Goal: Task Accomplishment & Management: Manage account settings

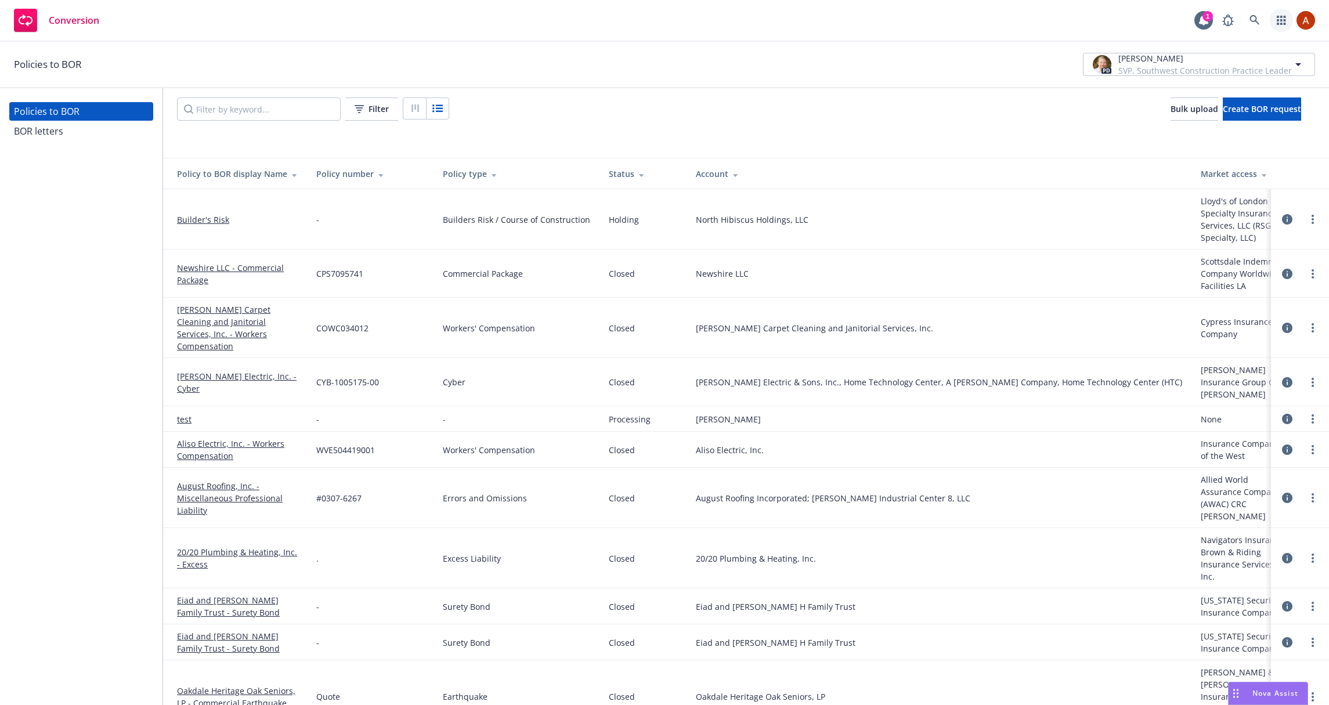
drag, startPoint x: 1278, startPoint y: 19, endPoint x: 1272, endPoint y: 24, distance: 7.9
click at [1278, 19] on icon "button" at bounding box center [1281, 20] width 9 height 9
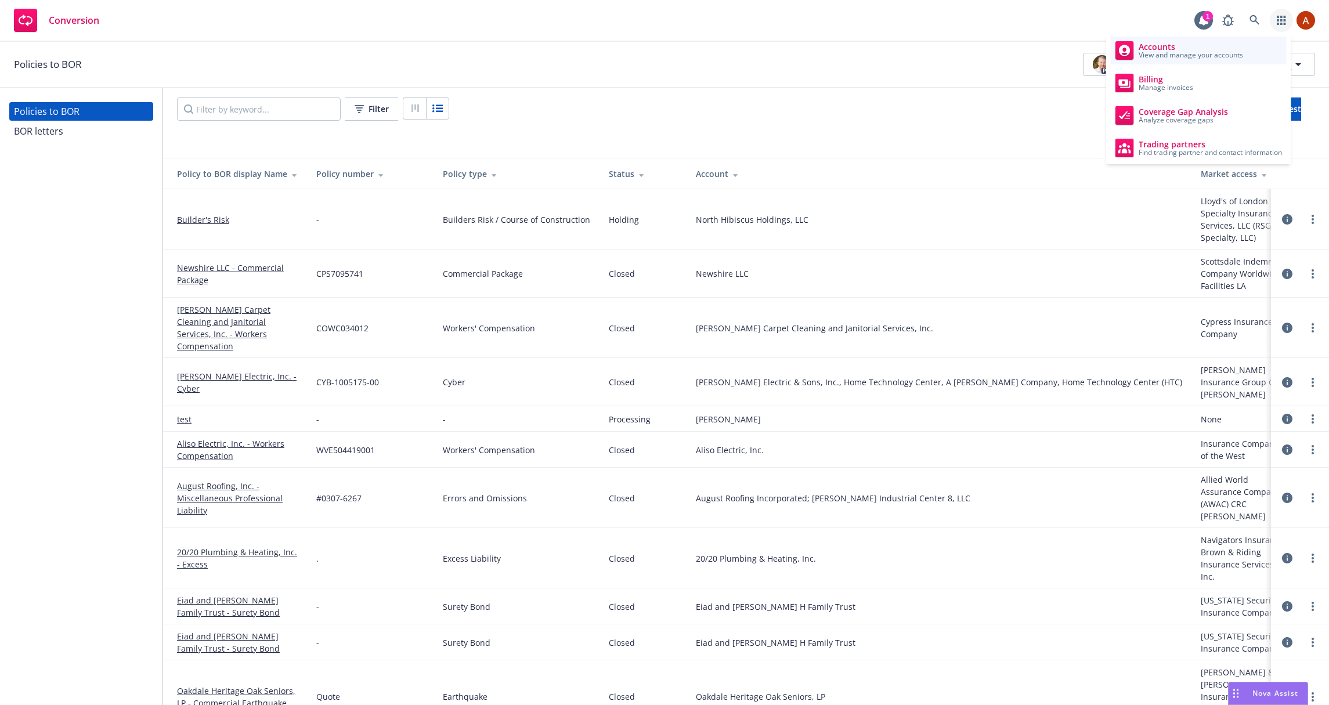
click at [1170, 53] on span "View and manage your accounts" at bounding box center [1191, 55] width 104 height 7
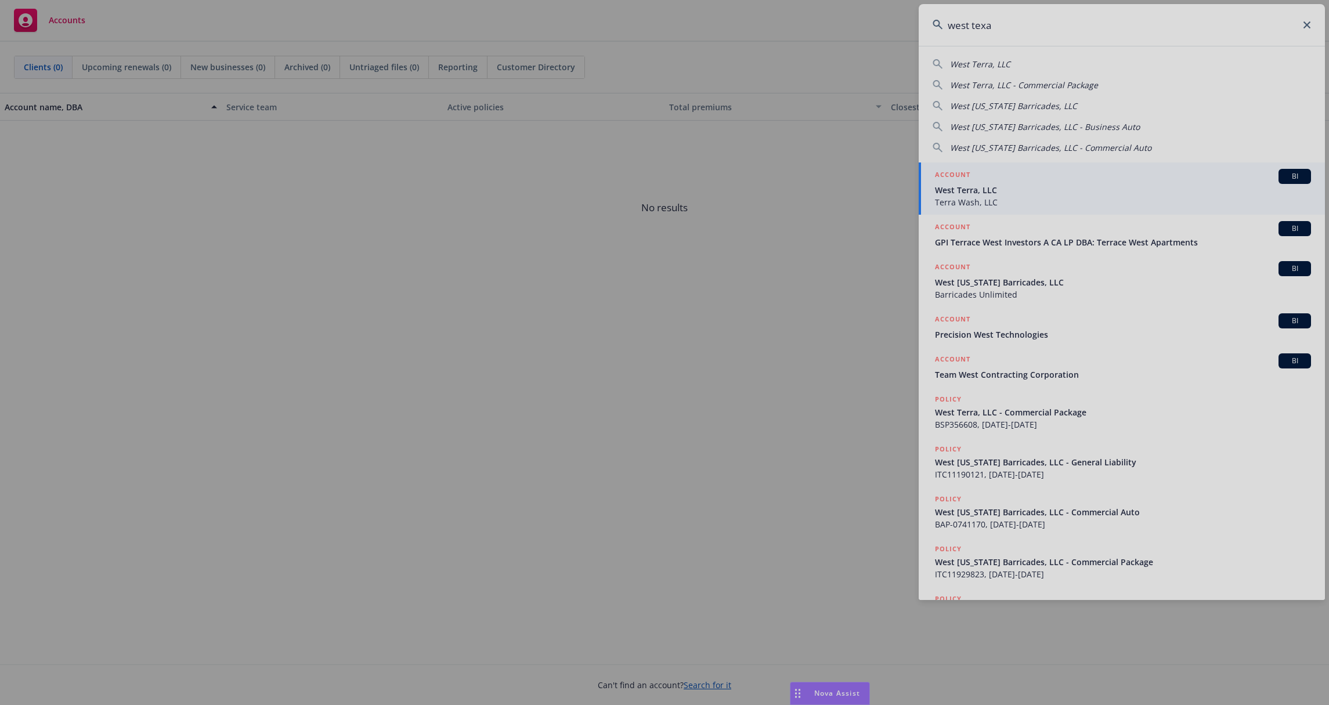
type input "[GEOGRAPHIC_DATA][US_STATE]"
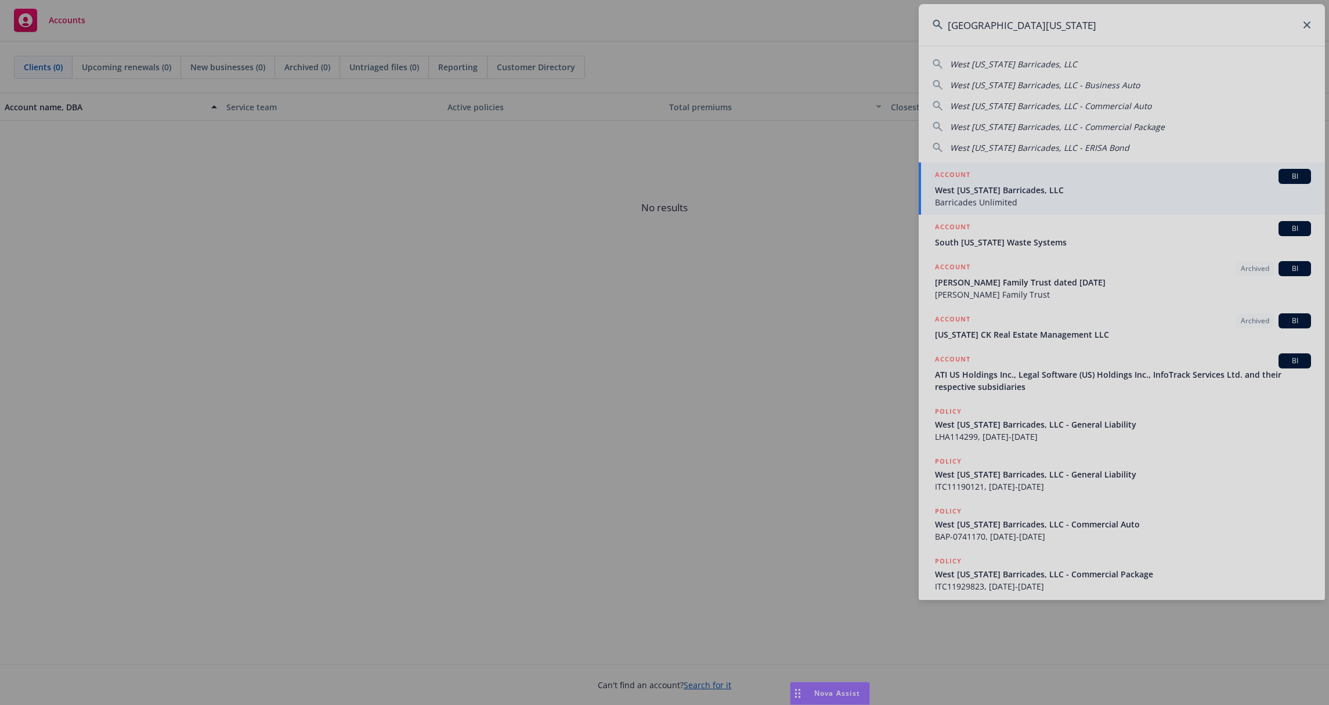
click at [1011, 191] on div at bounding box center [664, 352] width 1329 height 705
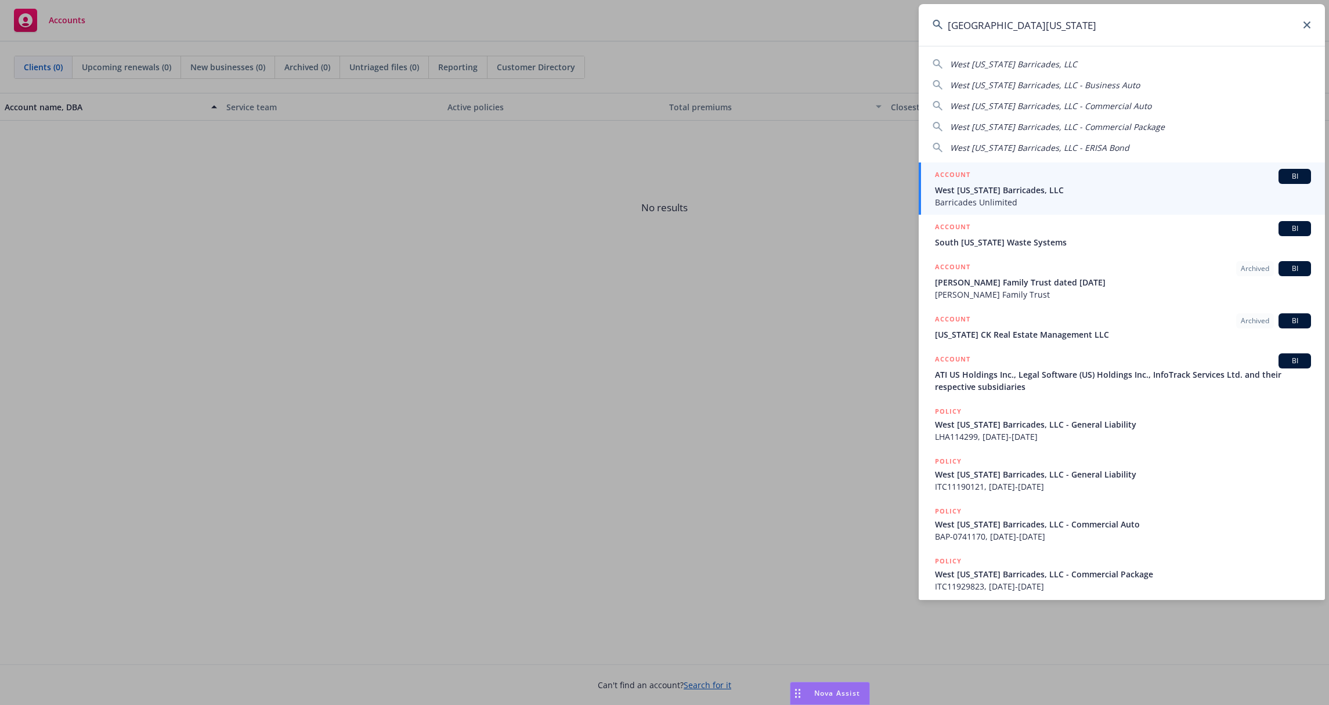
type input "[GEOGRAPHIC_DATA][US_STATE]"
click at [1270, 182] on div "ACCOUNT BI" at bounding box center [1123, 176] width 376 height 15
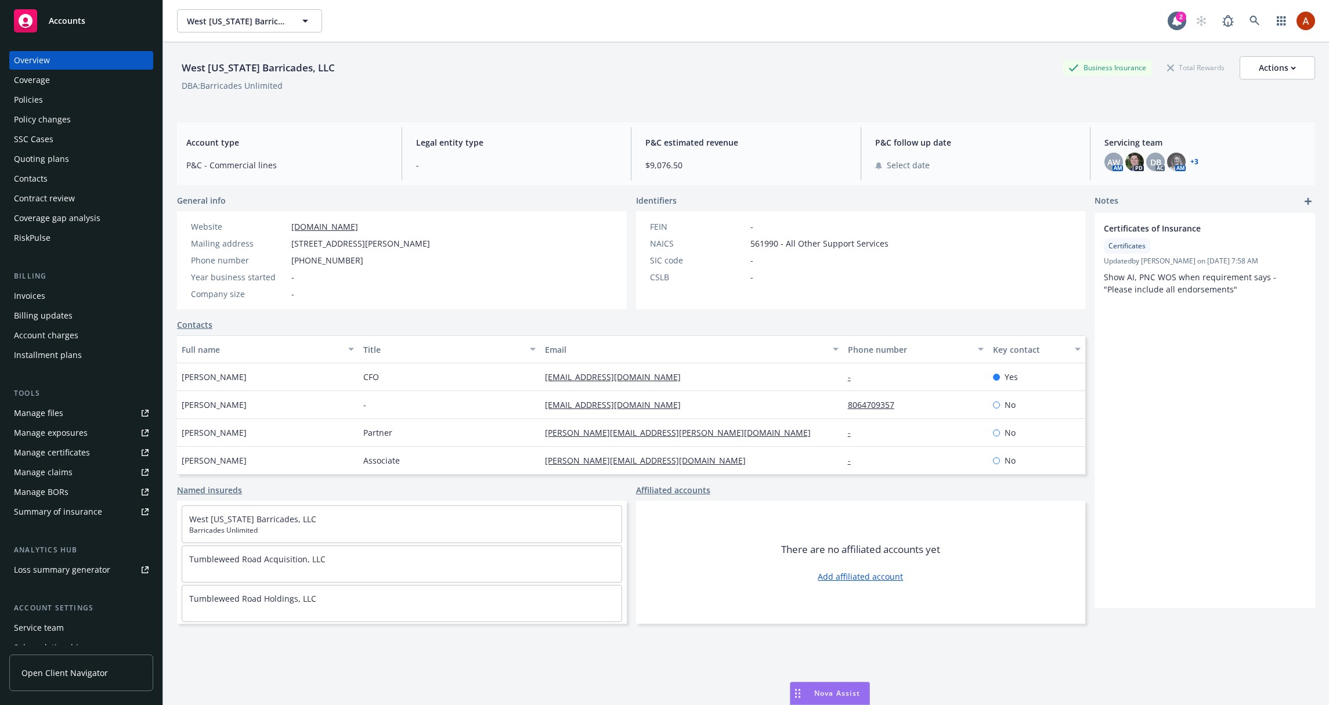
click at [1197, 161] on link "+ 3" at bounding box center [1194, 161] width 8 height 7
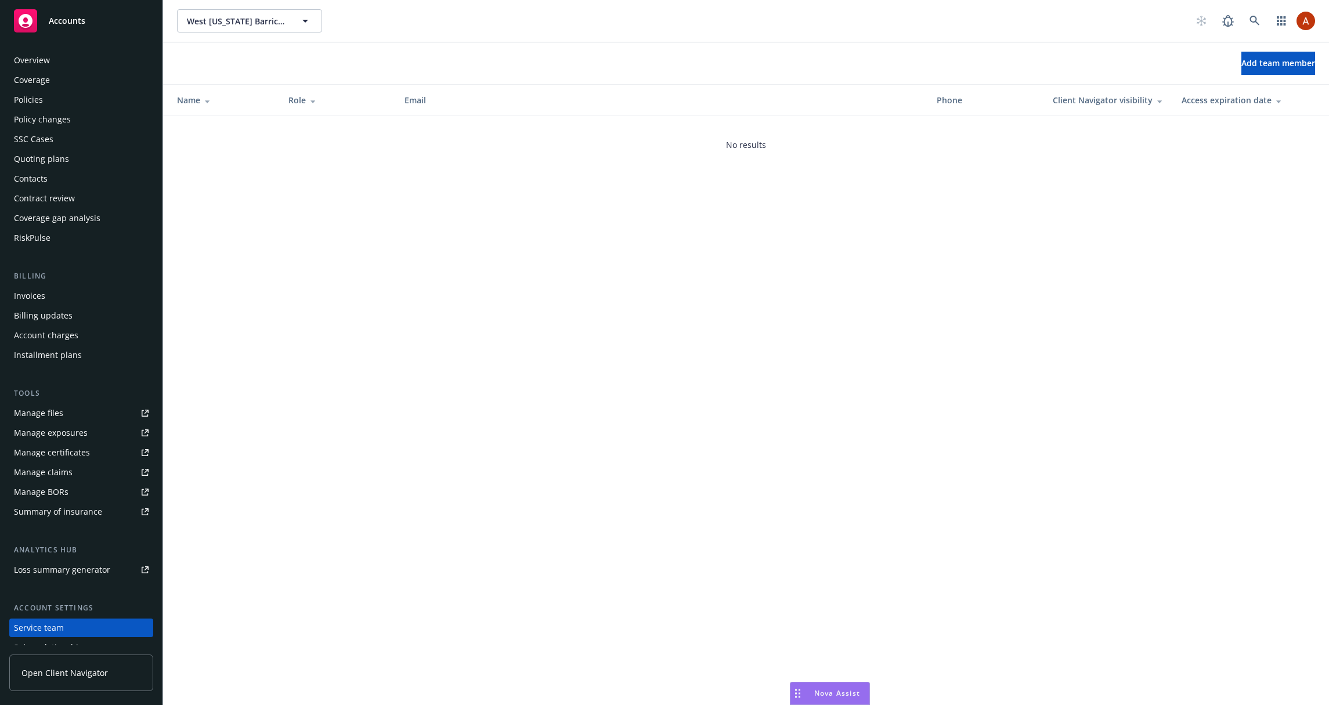
scroll to position [71, 0]
